Goal: Find specific page/section: Find specific page/section

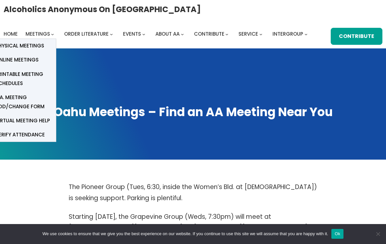
click at [23, 58] on span "Online Meetings" at bounding box center [16, 59] width 43 height 9
click at [23, 59] on span "Online Meetings" at bounding box center [16, 59] width 43 height 9
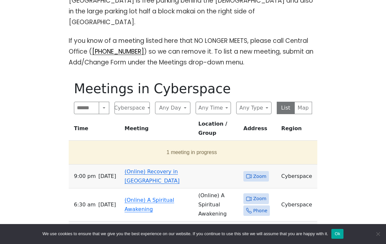
scroll to position [259, 0]
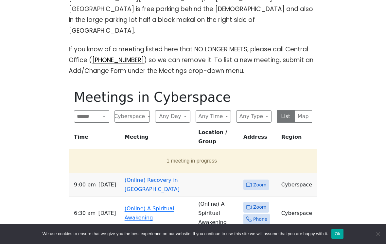
click at [172, 152] on button "1 meeting in progress" at bounding box center [191, 161] width 241 height 18
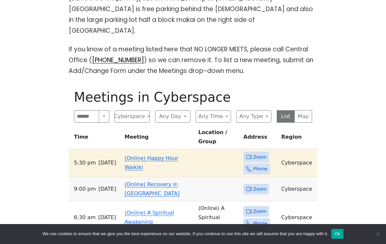
click at [262, 153] on span "Zoom" at bounding box center [259, 157] width 13 height 8
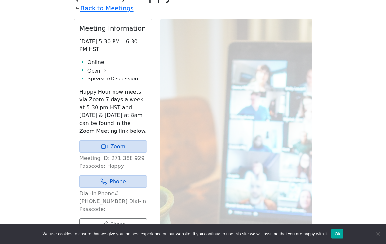
scroll to position [373, 0]
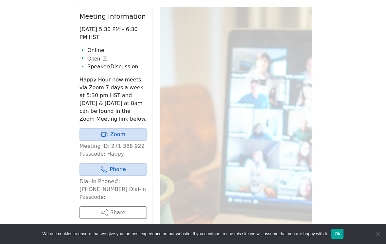
click at [96, 128] on link "Zoom" at bounding box center [112, 134] width 67 height 12
